Goal: Navigation & Orientation: Understand site structure

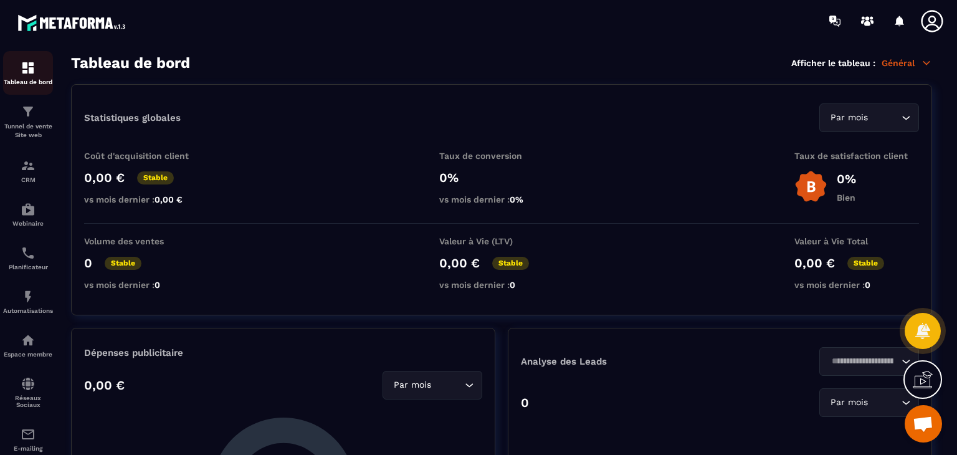
click at [24, 80] on p "Tableau de bord" at bounding box center [28, 81] width 50 height 7
click at [36, 308] on div "Automatisations" at bounding box center [28, 301] width 50 height 25
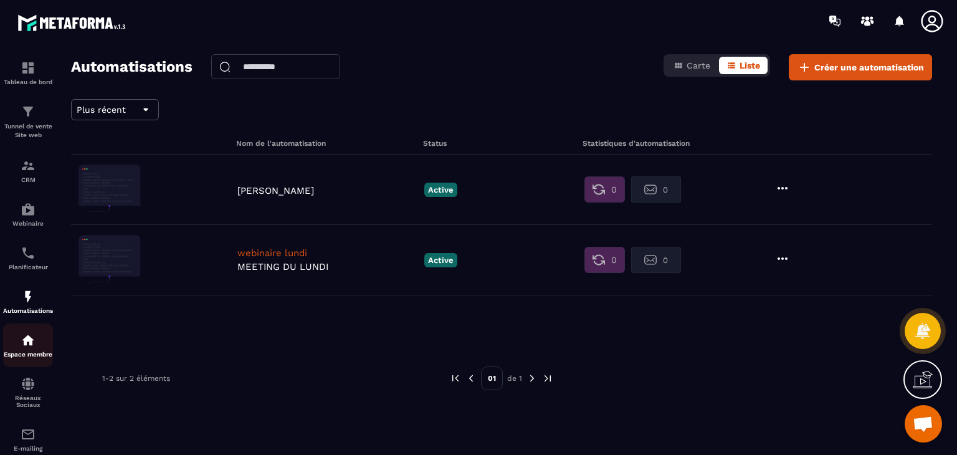
click at [35, 362] on link "Espace membre" at bounding box center [28, 345] width 50 height 44
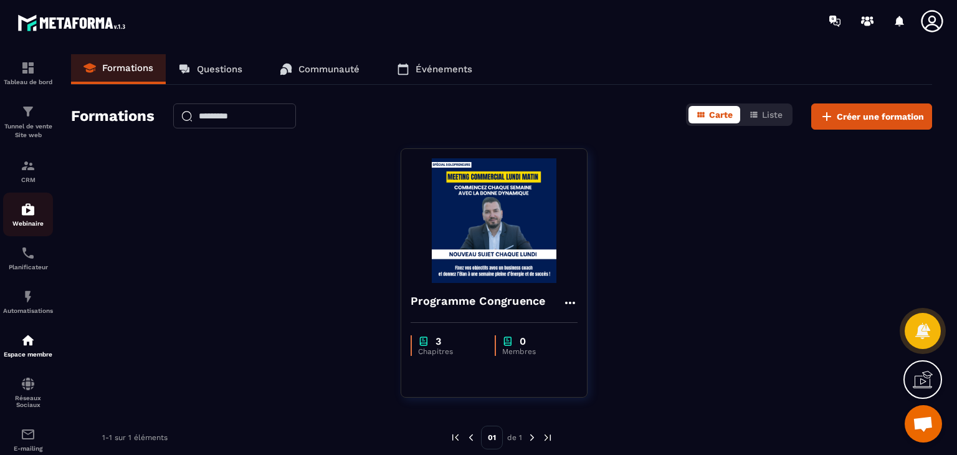
click at [34, 220] on p "Webinaire" at bounding box center [28, 223] width 50 height 7
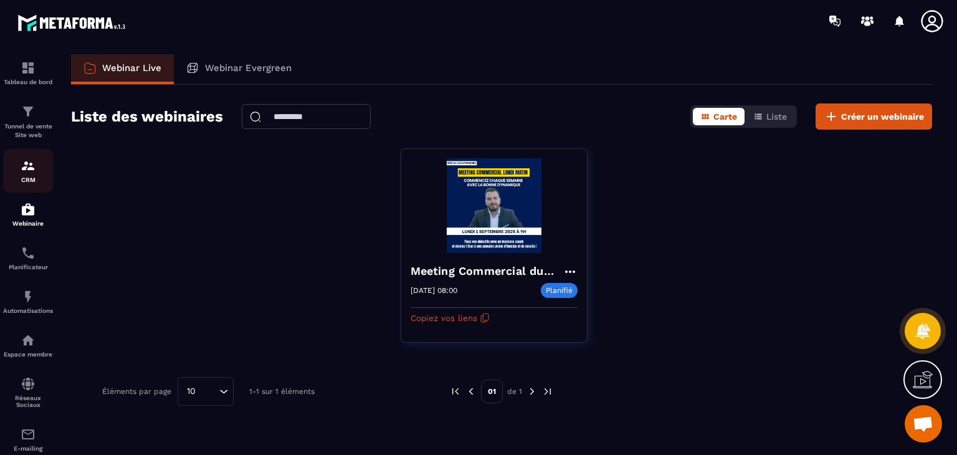
click at [22, 159] on img at bounding box center [28, 165] width 15 height 15
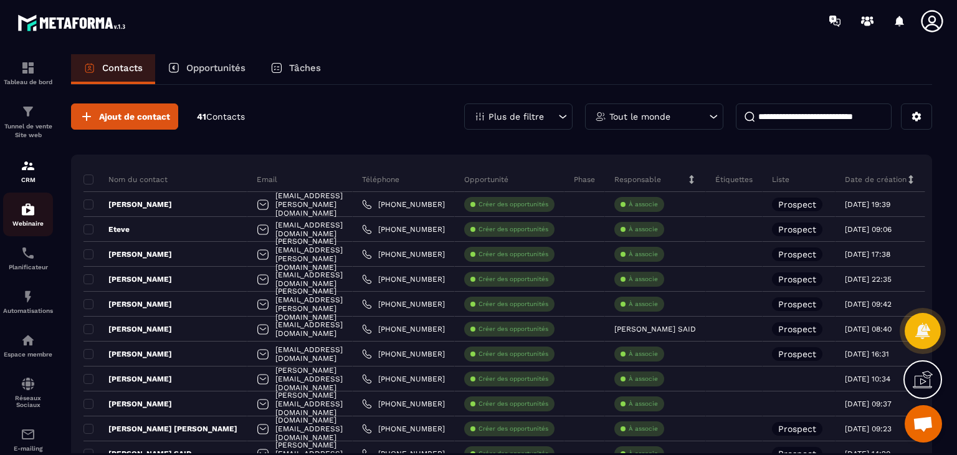
click at [24, 205] on img at bounding box center [28, 209] width 15 height 15
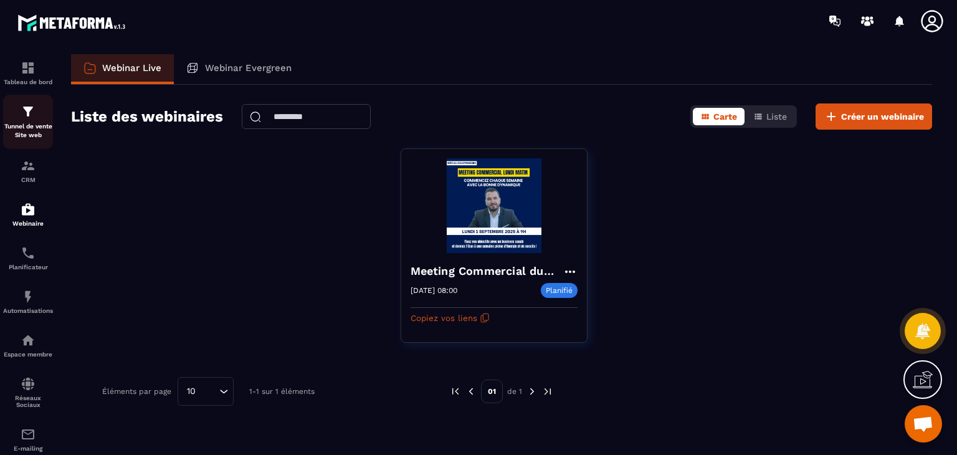
click at [20, 125] on p "Tunnel de vente Site web" at bounding box center [28, 130] width 50 height 17
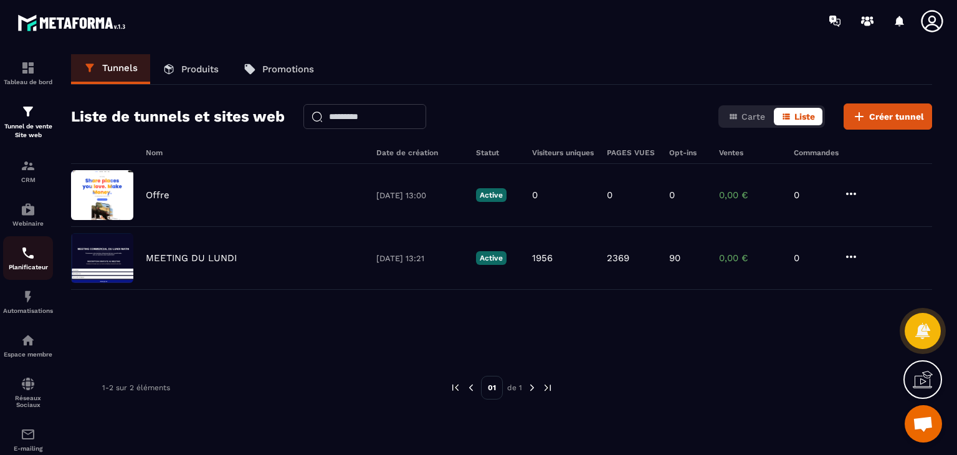
click at [34, 255] on img at bounding box center [28, 252] width 15 height 15
